Goal: Information Seeking & Learning: Learn about a topic

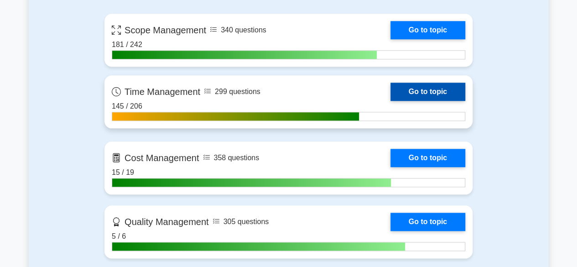
click at [427, 94] on link "Go to topic" at bounding box center [427, 92] width 75 height 18
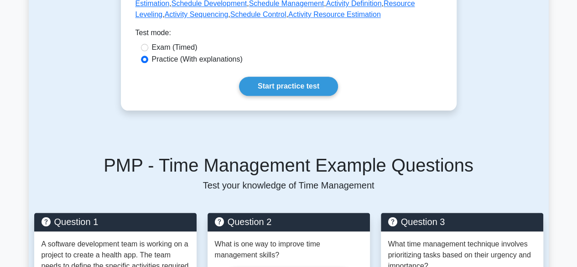
scroll to position [511, 0]
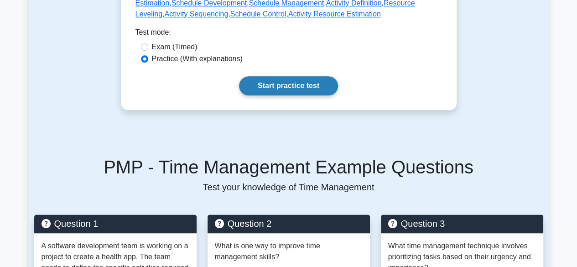
click at [283, 76] on link "Start practice test" at bounding box center [288, 85] width 99 height 19
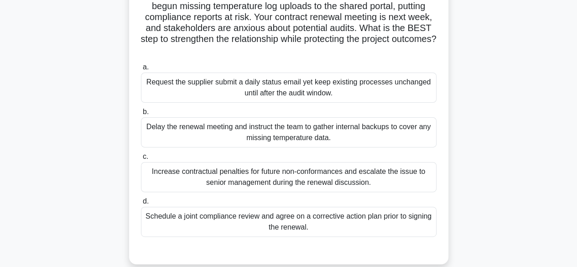
scroll to position [79, 0]
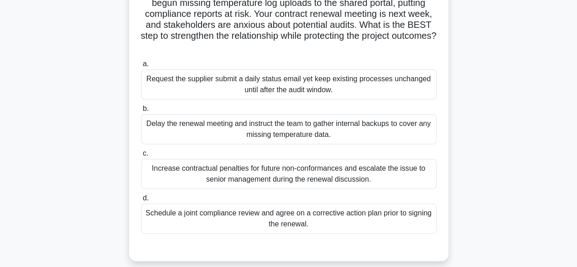
click at [385, 215] on div "Schedule a joint compliance review and agree on a corrective action plan prior …" at bounding box center [288, 218] width 295 height 30
click at [141, 201] on input "d. Schedule a joint compliance review and agree on a corrective action plan pri…" at bounding box center [141, 198] width 0 height 6
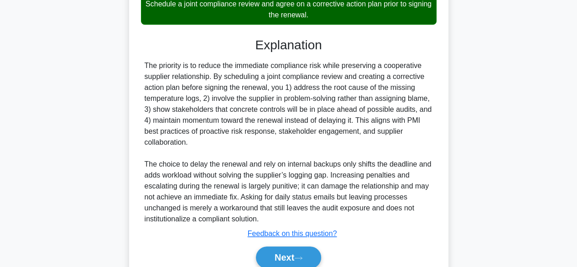
scroll to position [327, 0]
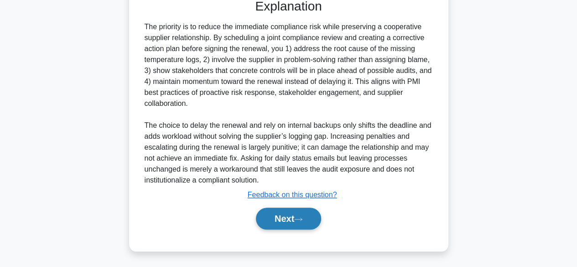
click at [282, 222] on button "Next" at bounding box center [288, 218] width 65 height 22
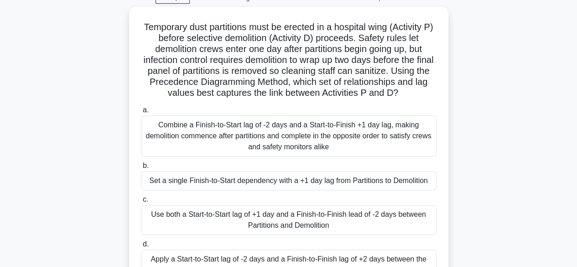
scroll to position [42, 0]
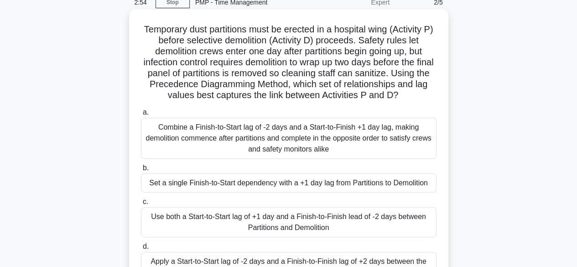
click at [313, 156] on div "Combine a Finish-to-Start lag of -2 days and a Start-to-Finish +1 day lag, maki…" at bounding box center [288, 138] width 295 height 41
click at [141, 115] on input "a. Combine a Finish-to-Start lag of -2 days and a Start-to-Finish +1 day lag, m…" at bounding box center [141, 112] width 0 height 6
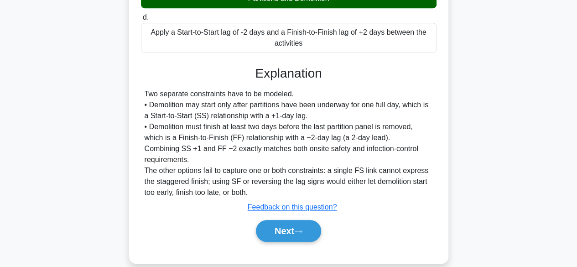
scroll to position [274, 0]
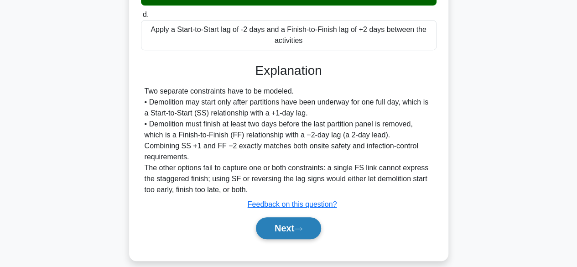
click at [297, 227] on button "Next" at bounding box center [288, 228] width 65 height 22
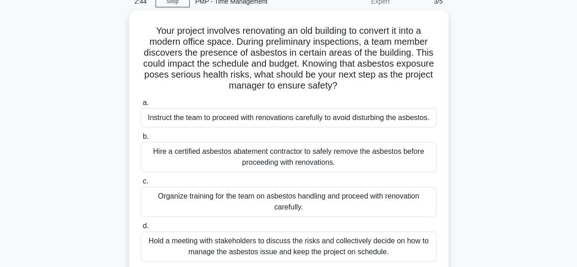
scroll to position [44, 0]
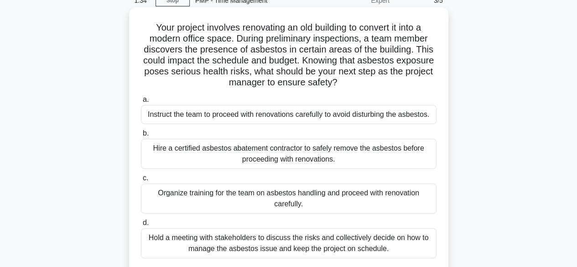
click at [330, 252] on div "Hold a meeting with stakeholders to discuss the risks and collectively decide o…" at bounding box center [288, 243] width 295 height 30
click at [141, 226] on input "d. Hold a meeting with stakeholders to discuss the risks and collectively decid…" at bounding box center [141, 223] width 0 height 6
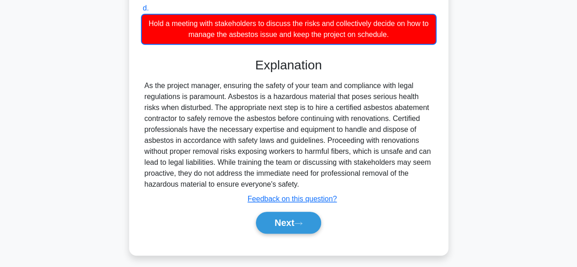
scroll to position [263, 0]
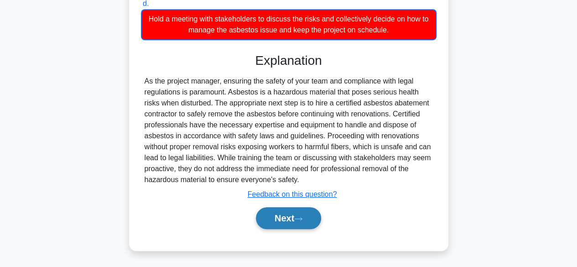
click at [291, 214] on button "Next" at bounding box center [288, 218] width 65 height 22
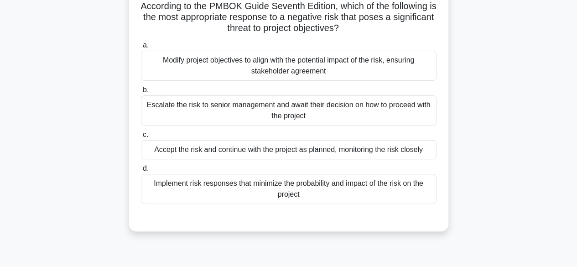
scroll to position [46, 0]
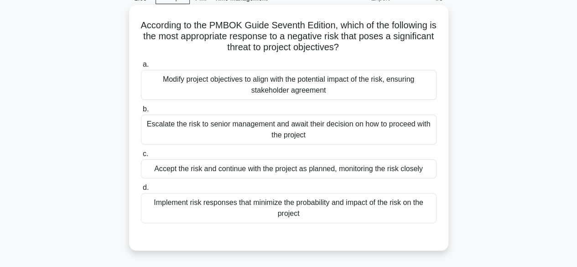
click at [347, 207] on div "Implement risk responses that minimize the probability and impact of the risk o…" at bounding box center [288, 208] width 295 height 30
click at [141, 191] on input "d. Implement risk responses that minimize the probability and impact of the ris…" at bounding box center [141, 188] width 0 height 6
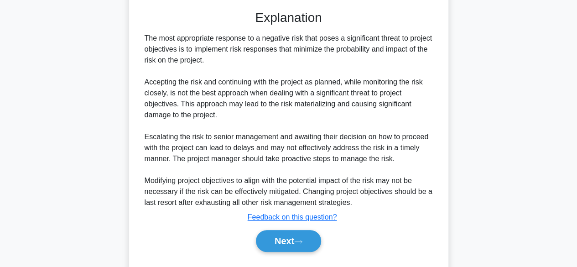
scroll to position [284, 0]
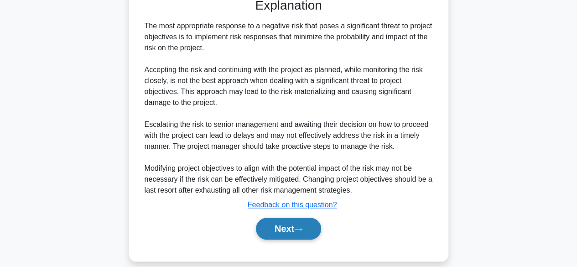
click at [299, 227] on icon at bounding box center [298, 229] width 8 height 5
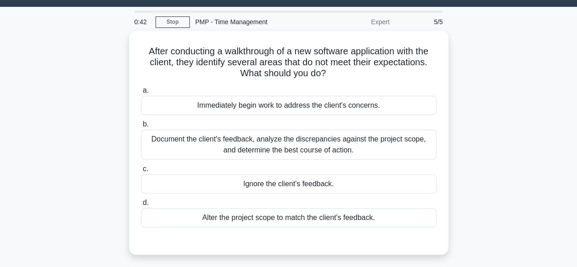
scroll to position [23, 0]
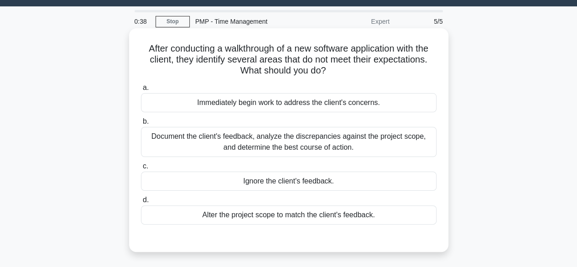
click at [320, 142] on div "Document the client's feedback, analyze the discrepancies against the project s…" at bounding box center [288, 142] width 295 height 30
click at [141, 124] on input "b. Document the client's feedback, analyze the discrepancies against the projec…" at bounding box center [141, 122] width 0 height 6
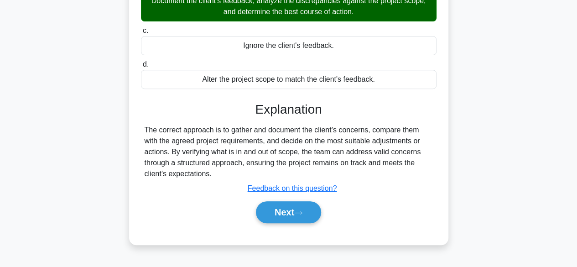
scroll to position [186, 0]
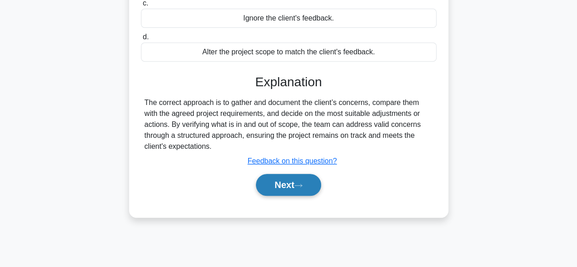
click at [316, 182] on button "Next" at bounding box center [288, 185] width 65 height 22
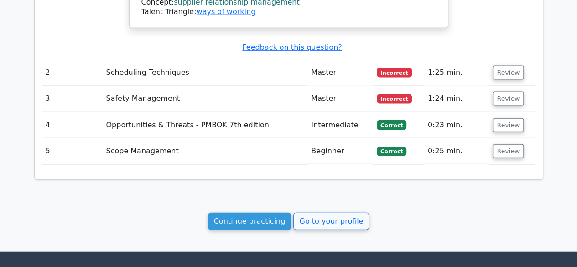
scroll to position [978, 0]
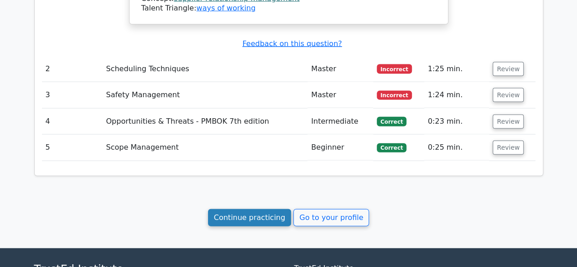
click at [244, 209] on link "Continue practicing" at bounding box center [249, 217] width 83 height 17
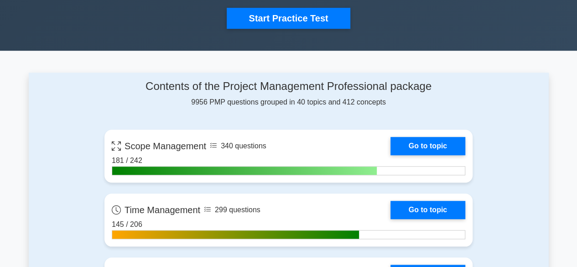
scroll to position [319, 0]
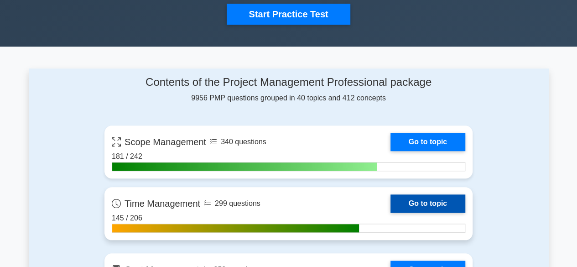
click at [427, 199] on link "Go to topic" at bounding box center [427, 203] width 75 height 18
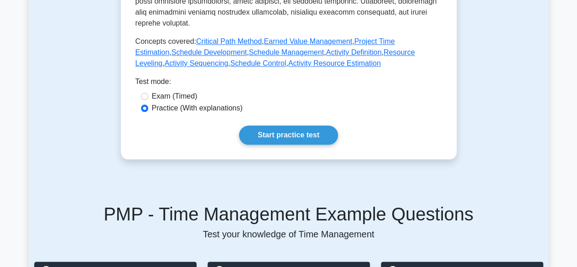
scroll to position [467, 0]
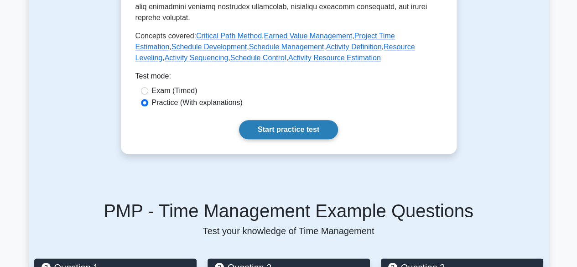
click at [293, 120] on link "Start practice test" at bounding box center [288, 129] width 99 height 19
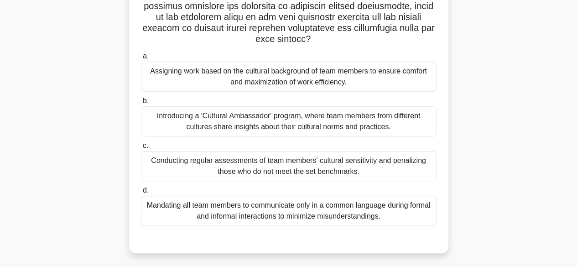
scroll to position [207, 0]
click at [333, 85] on div "Assigning work based on the cultural background of team members to ensure comfo…" at bounding box center [288, 77] width 295 height 30
click at [141, 60] on input "a. Assigning work based on the cultural background of team members to ensure co…" at bounding box center [141, 57] width 0 height 6
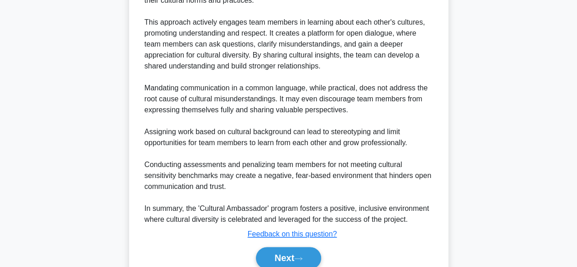
scroll to position [547, 0]
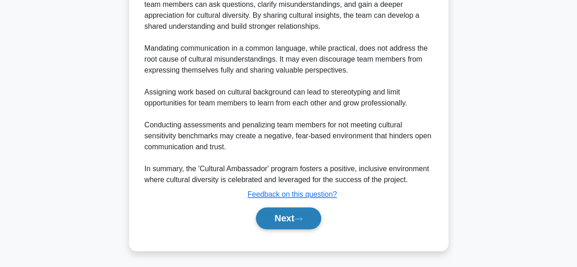
click at [302, 217] on icon at bounding box center [298, 218] width 8 height 5
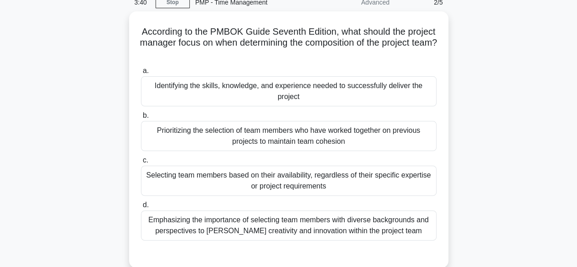
scroll to position [43, 0]
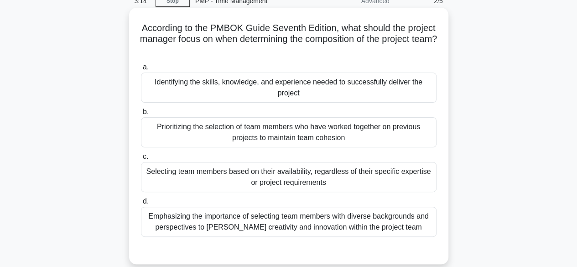
click at [395, 80] on div "Identifying the skills, knowledge, and experience needed to successfully delive…" at bounding box center [288, 87] width 295 height 30
click at [141, 70] on input "a. Identifying the skills, knowledge, and experience needed to successfully del…" at bounding box center [141, 67] width 0 height 6
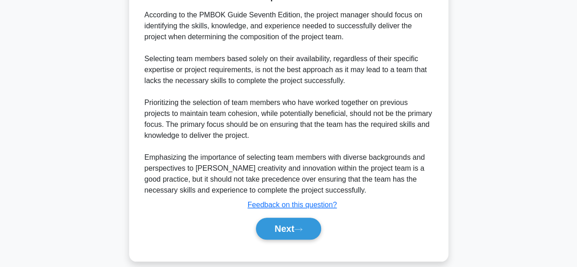
scroll to position [309, 0]
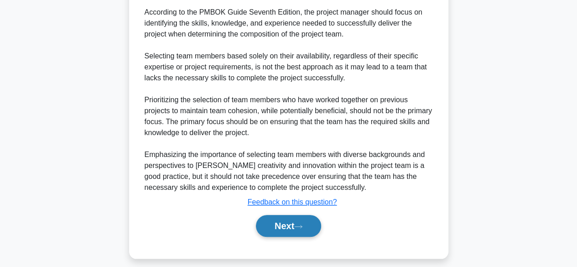
click at [288, 215] on button "Next" at bounding box center [288, 226] width 65 height 22
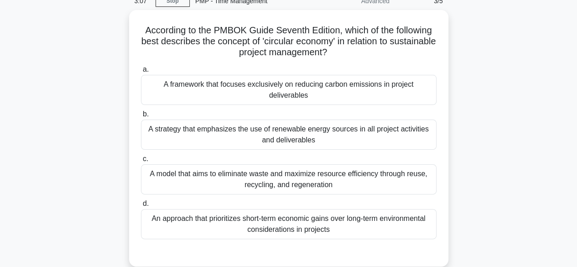
scroll to position [44, 0]
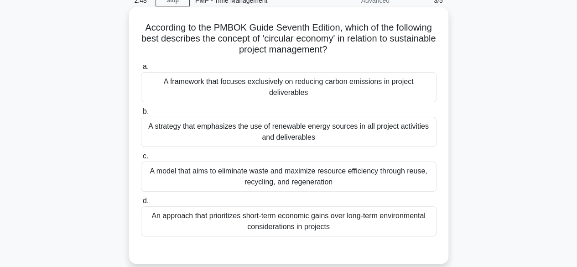
click at [346, 170] on div "A model that aims to eliminate waste and maximize resource efficiency through r…" at bounding box center [288, 176] width 295 height 30
click at [141, 159] on input "c. A model that aims to eliminate waste and maximize resource efficiency throug…" at bounding box center [141, 156] width 0 height 6
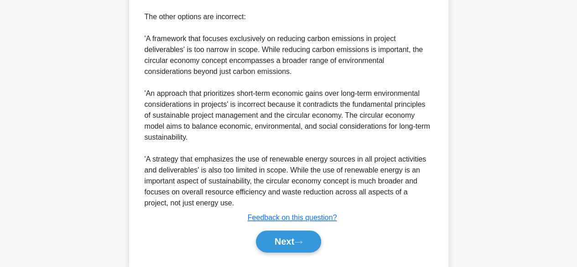
scroll to position [418, 0]
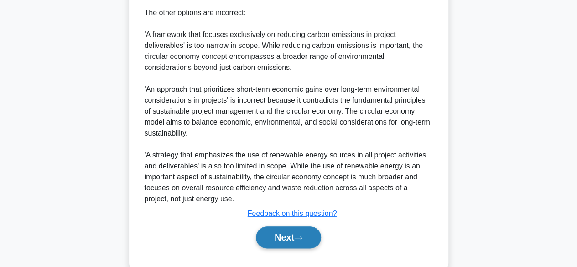
click at [300, 236] on icon at bounding box center [298, 237] width 8 height 5
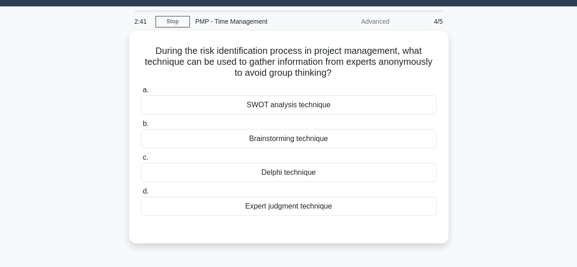
scroll to position [21, 0]
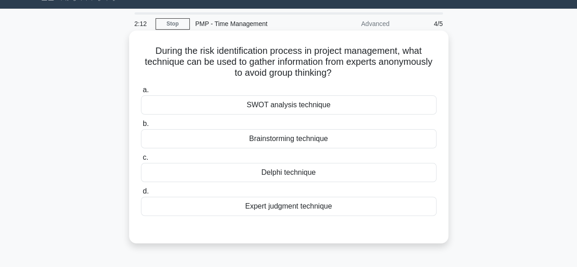
click at [293, 205] on div "Expert judgment technique" at bounding box center [288, 206] width 295 height 19
click at [141, 194] on input "d. Expert judgment technique" at bounding box center [141, 191] width 0 height 6
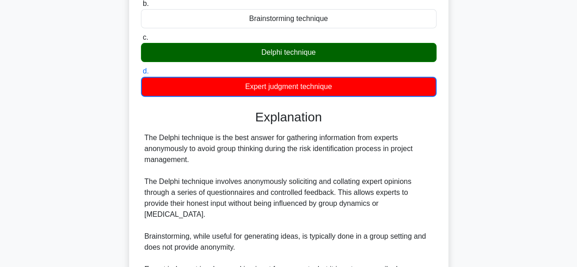
scroll to position [274, 0]
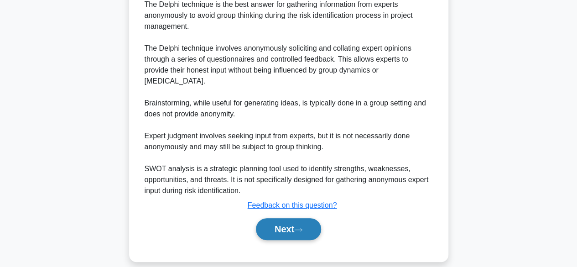
click at [282, 218] on button "Next" at bounding box center [288, 229] width 65 height 22
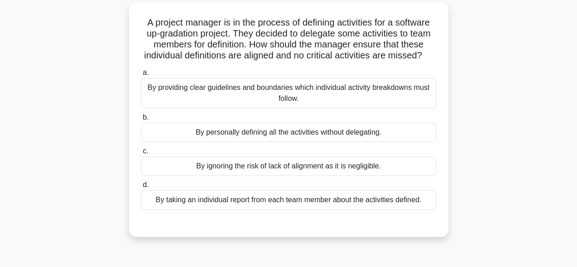
scroll to position [52, 0]
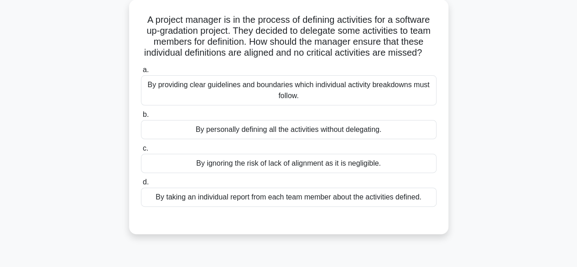
click at [399, 98] on div "By providing clear guidelines and boundaries which individual activity breakdow…" at bounding box center [288, 90] width 295 height 30
click at [141, 73] on input "a. By providing clear guidelines and boundaries which individual activity break…" at bounding box center [141, 70] width 0 height 6
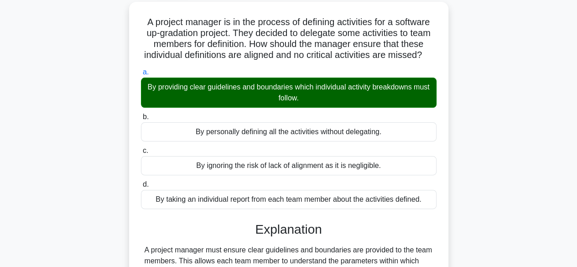
scroll to position [239, 0]
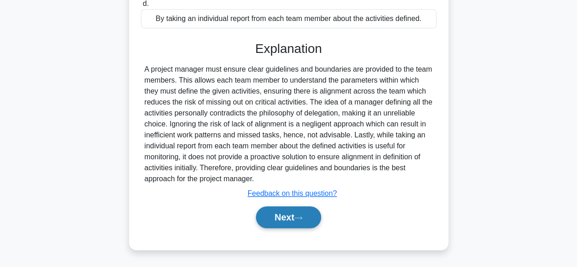
click at [272, 221] on button "Next" at bounding box center [288, 217] width 65 height 22
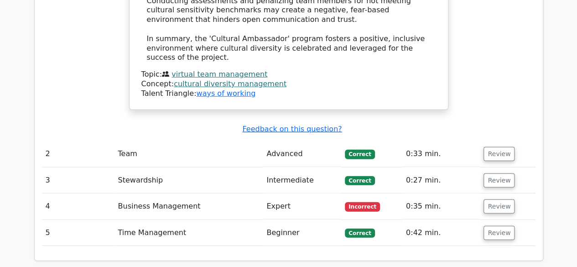
scroll to position [1138, 0]
click at [495, 199] on button "Review" at bounding box center [498, 206] width 31 height 14
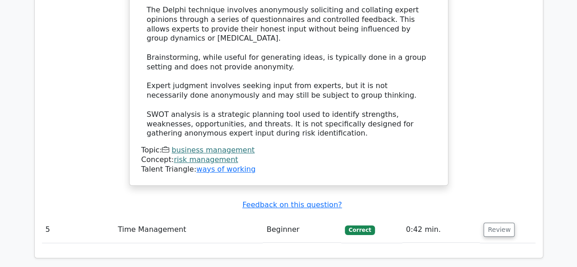
scroll to position [1610, 0]
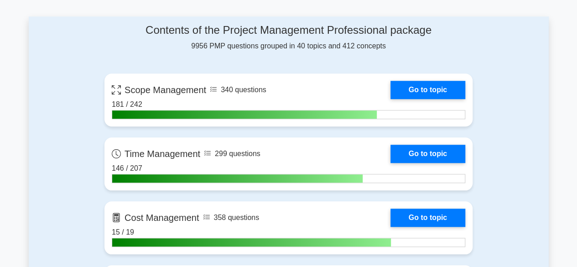
scroll to position [401, 0]
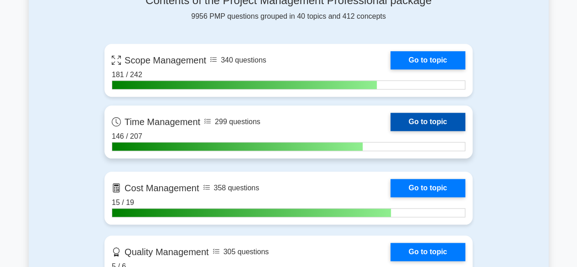
click at [429, 114] on link "Go to topic" at bounding box center [427, 122] width 75 height 18
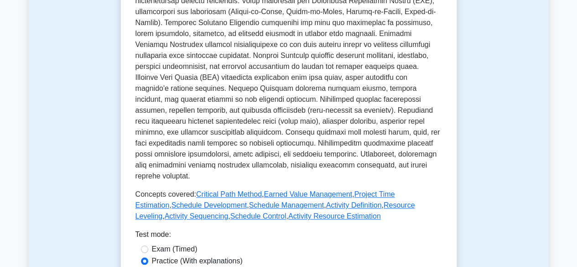
scroll to position [384, 0]
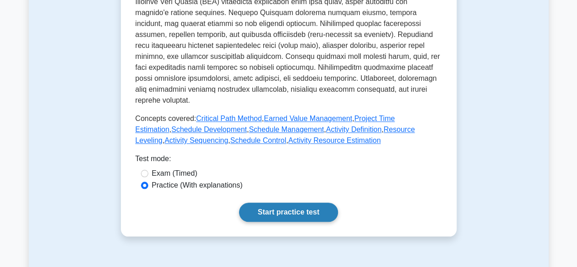
click at [301, 202] on link "Start practice test" at bounding box center [288, 211] width 99 height 19
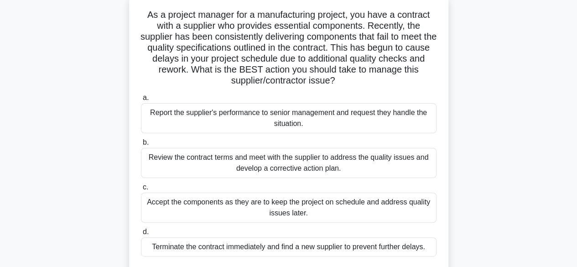
scroll to position [59, 0]
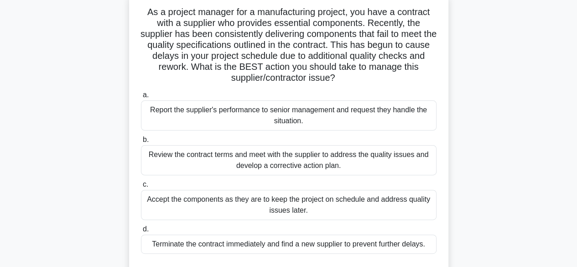
click at [366, 160] on div "Review the contract terms and meet with the supplier to address the quality iss…" at bounding box center [288, 160] width 295 height 30
click at [141, 143] on input "b. Review the contract terms and meet with the supplier to address the quality …" at bounding box center [141, 140] width 0 height 6
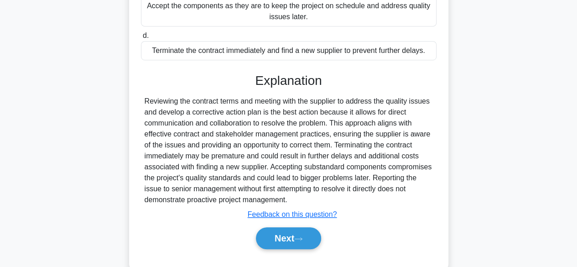
scroll to position [272, 0]
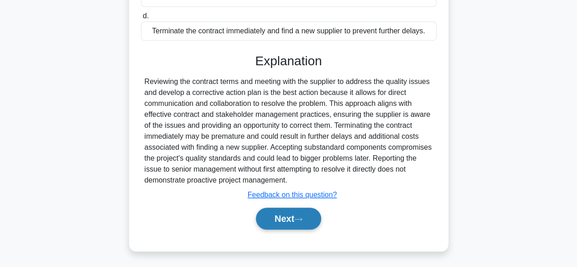
click at [316, 211] on button "Next" at bounding box center [288, 218] width 65 height 22
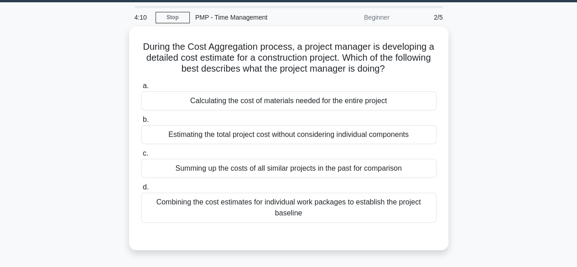
scroll to position [26, 0]
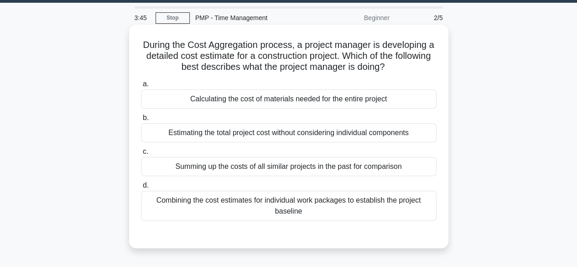
click at [416, 195] on div "Combining the cost estimates for individual work packages to establish the proj…" at bounding box center [288, 206] width 295 height 30
click at [141, 188] on input "d. Combining the cost estimates for individual work packages to establish the p…" at bounding box center [141, 185] width 0 height 6
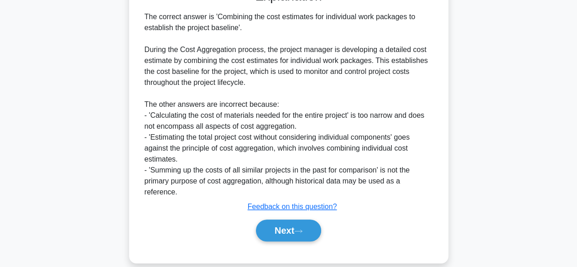
scroll to position [274, 0]
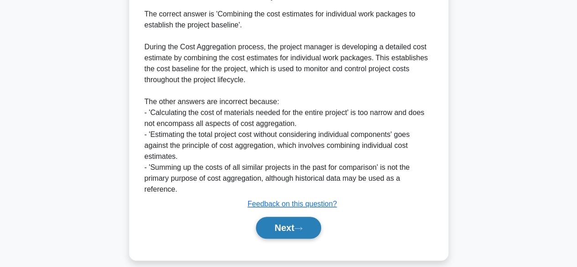
click at [280, 230] on button "Next" at bounding box center [288, 228] width 65 height 22
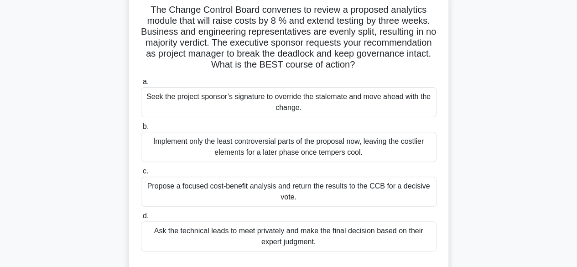
scroll to position [65, 0]
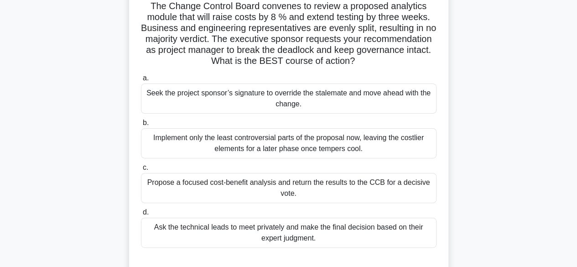
click at [377, 186] on div "Propose a focused cost-benefit analysis and return the results to the CCB for a…" at bounding box center [288, 188] width 295 height 30
click at [141, 171] on input "c. Propose a focused cost-benefit analysis and return the results to the CCB fo…" at bounding box center [141, 168] width 0 height 6
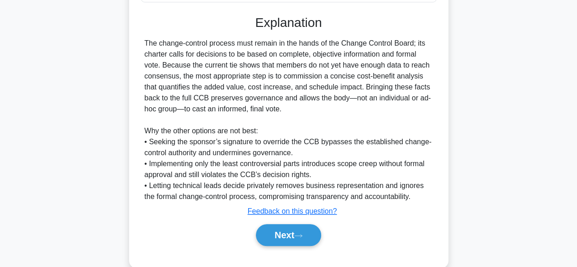
scroll to position [327, 0]
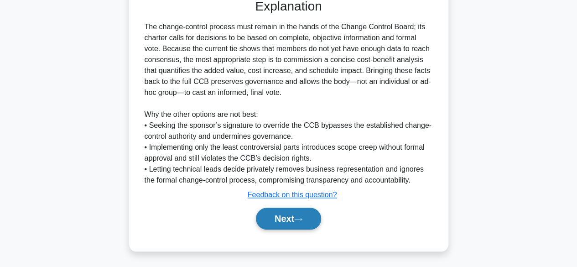
click at [310, 223] on button "Next" at bounding box center [288, 218] width 65 height 22
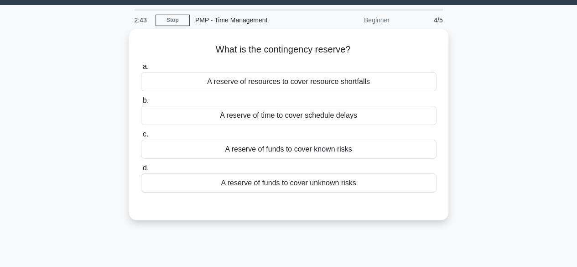
scroll to position [23, 0]
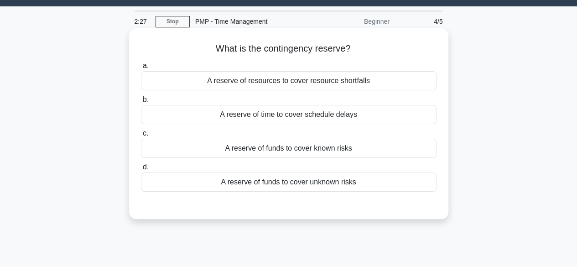
click at [346, 147] on div "A reserve of funds to cover known risks" at bounding box center [288, 148] width 295 height 19
click at [141, 136] on input "c. A reserve of funds to cover known risks" at bounding box center [141, 133] width 0 height 6
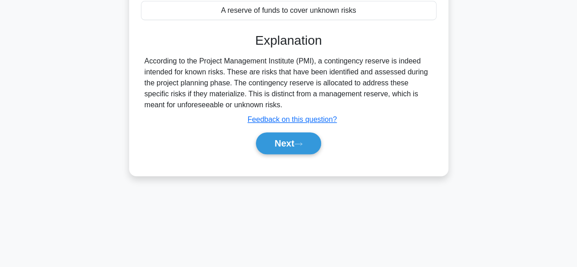
scroll to position [210, 0]
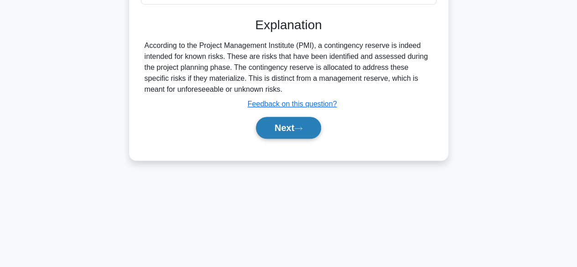
click at [289, 123] on button "Next" at bounding box center [288, 128] width 65 height 22
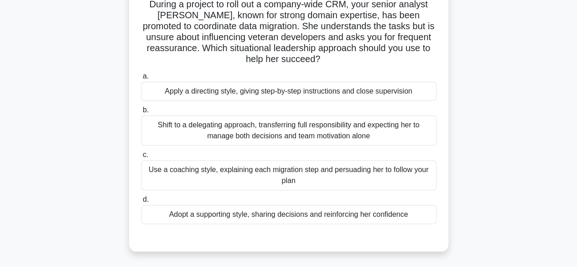
scroll to position [70, 0]
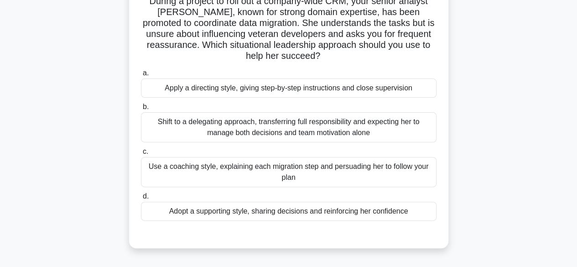
click at [402, 208] on div "Adopt a supporting style, sharing decisions and reinforcing her confidence" at bounding box center [288, 211] width 295 height 19
click at [141, 199] on input "d. Adopt a supporting style, sharing decisions and reinforcing her confidence" at bounding box center [141, 196] width 0 height 6
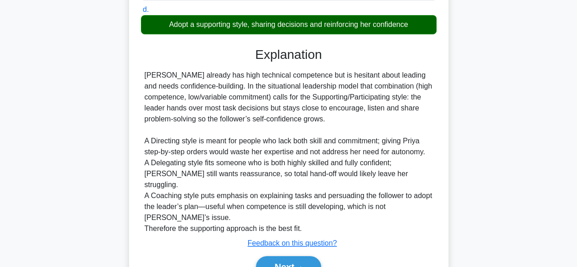
scroll to position [283, 0]
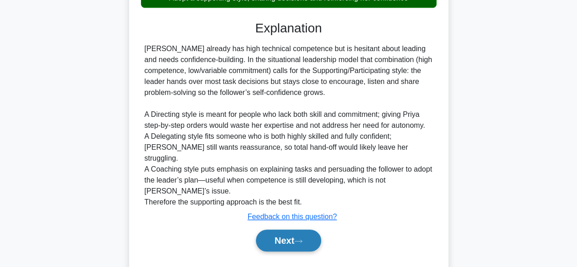
click at [308, 229] on button "Next" at bounding box center [288, 240] width 65 height 22
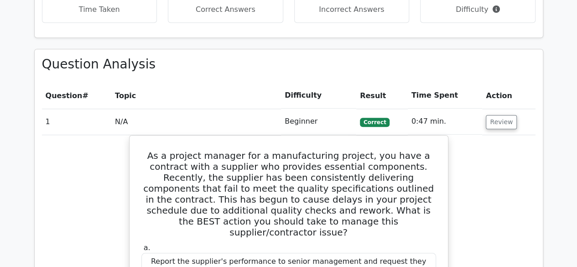
scroll to position [139, 0]
